Goal: Task Accomplishment & Management: Manage account settings

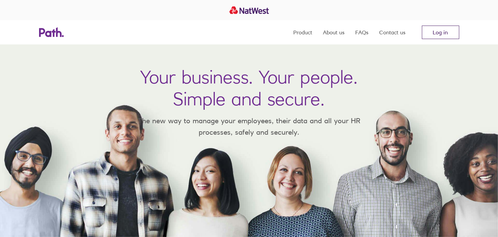
click at [447, 35] on link "Log in" at bounding box center [440, 32] width 37 height 13
click at [438, 32] on link "Log in" at bounding box center [440, 32] width 37 height 13
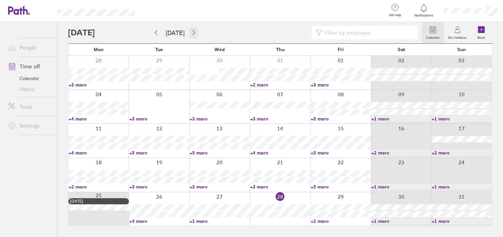
click at [189, 33] on button "button" at bounding box center [193, 32] width 8 height 11
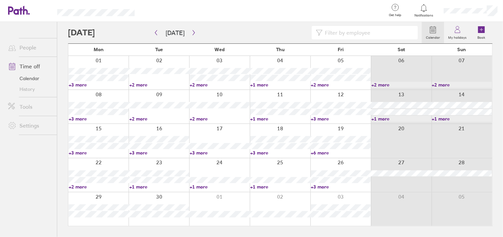
click at [137, 86] on link "+2 more" at bounding box center [159, 85] width 60 height 6
click at [204, 86] on link "+2 more" at bounding box center [220, 85] width 60 height 6
click at [79, 118] on link "+3 more" at bounding box center [99, 119] width 60 height 6
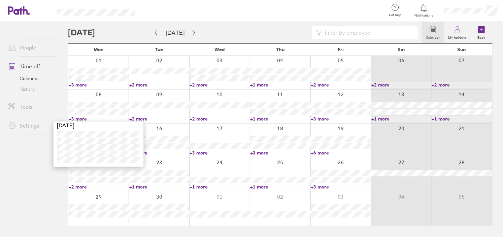
click at [144, 118] on link "+2 more" at bounding box center [159, 119] width 60 height 6
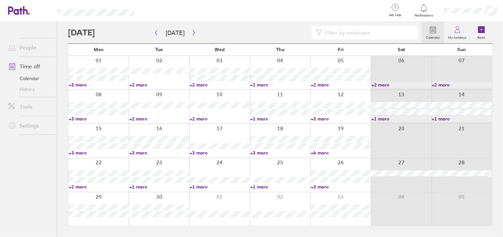
click at [144, 118] on link "+2 more" at bounding box center [159, 119] width 60 height 6
click at [457, 30] on icon at bounding box center [457, 30] width 8 height 8
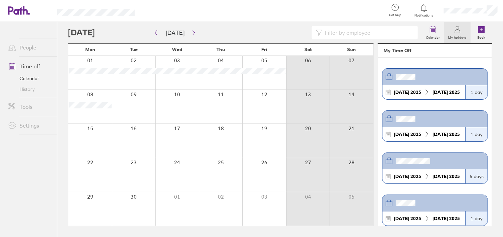
click at [30, 91] on link "History" at bounding box center [30, 89] width 54 height 11
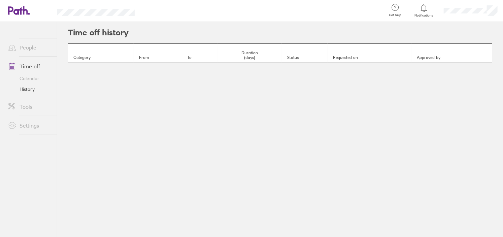
click at [30, 80] on link "Calendar" at bounding box center [30, 78] width 54 height 11
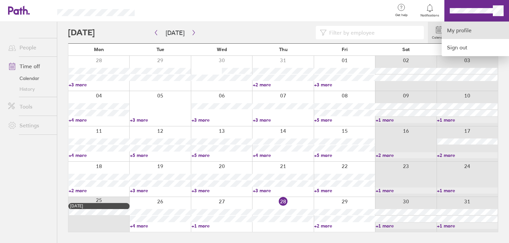
click at [465, 29] on link "My profile" at bounding box center [474, 30] width 67 height 17
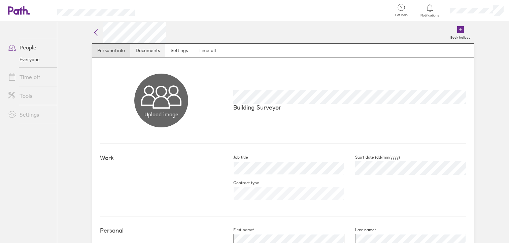
click at [153, 48] on link "Documents" at bounding box center [147, 50] width 35 height 13
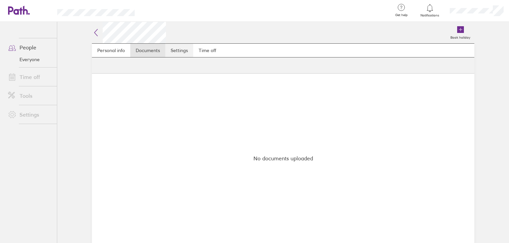
click at [175, 49] on link "Settings" at bounding box center [179, 50] width 28 height 13
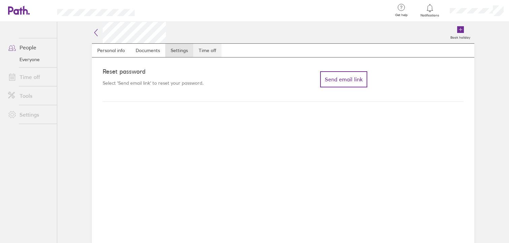
click at [212, 50] on link "Time off" at bounding box center [207, 50] width 28 height 13
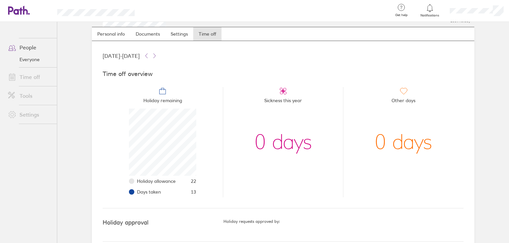
scroll to position [26, 0]
